Goal: Information Seeking & Learning: Learn about a topic

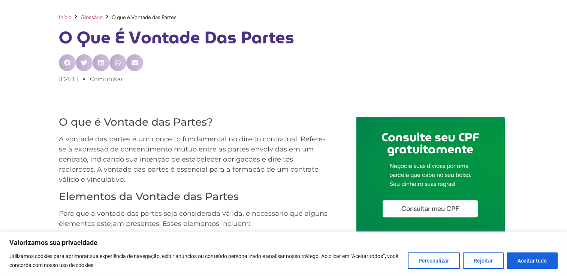
scroll to position [252, 0]
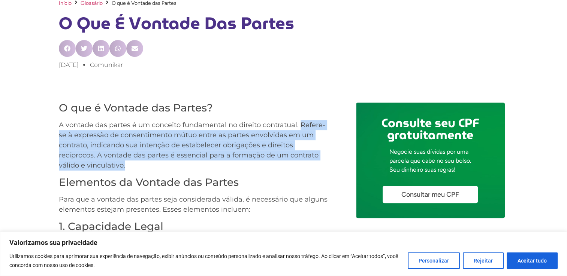
drag, startPoint x: 299, startPoint y: 126, endPoint x: 307, endPoint y: 163, distance: 37.3
click at [307, 163] on p "A vontade das partes é um conceito fundamental no direito contratual. Refere-se…" at bounding box center [194, 145] width 271 height 51
copy p "Refere-se à expressão de consentimento mútuo entre as partes envolvidas em um c…"
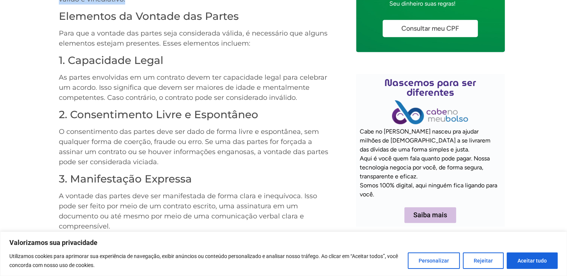
scroll to position [417, 0]
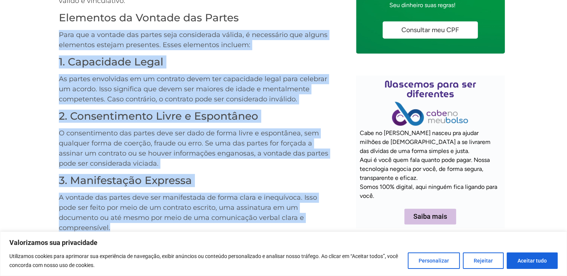
drag, startPoint x: 60, startPoint y: 34, endPoint x: 185, endPoint y: 227, distance: 230.8
click at [185, 227] on div "O que é Vontade das Partes? A vontade das partes é um conceito fundamental no d…" at bounding box center [194, 269] width 271 height 675
copy div "Para que a vontade das partes seja considerada válida, é necessário que alguns …"
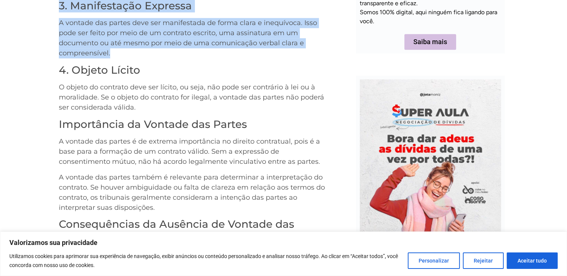
scroll to position [596, 0]
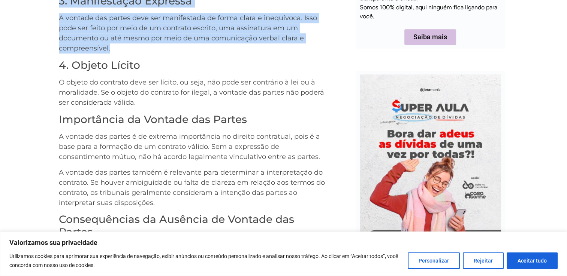
click at [193, 39] on p "A vontade das partes deve ser manifestada de forma clara e inequívoca. Isso pod…" at bounding box center [194, 33] width 271 height 40
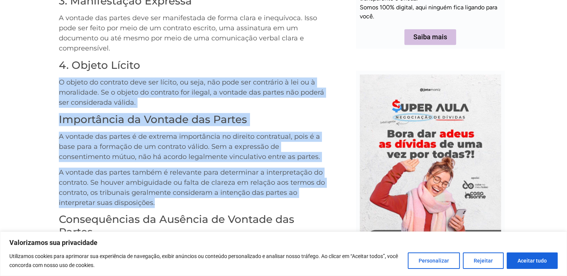
drag, startPoint x: 60, startPoint y: 82, endPoint x: 184, endPoint y: 199, distance: 170.1
click at [184, 199] on div "O que é Vontade das Partes? A vontade das partes é um conceito fundamental no d…" at bounding box center [194, 89] width 271 height 675
copy div "O objeto do contrato deve ser lícito, ou seja, não pode ser contrário à lei ou …"
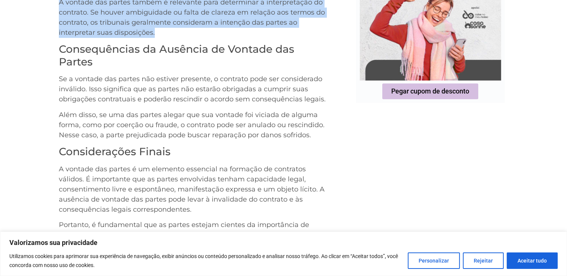
scroll to position [802, 0]
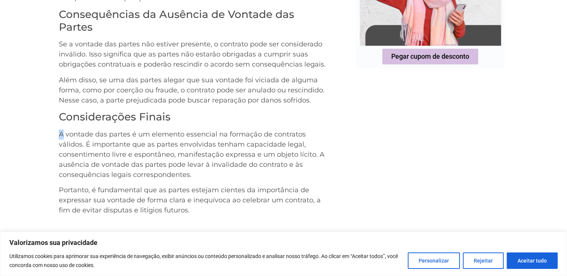
drag, startPoint x: 58, startPoint y: 122, endPoint x: 62, endPoint y: 123, distance: 4.3
click at [103, 151] on p "A vontade das partes é um elemento essencial na formação de contratos válidos. …" at bounding box center [194, 155] width 271 height 51
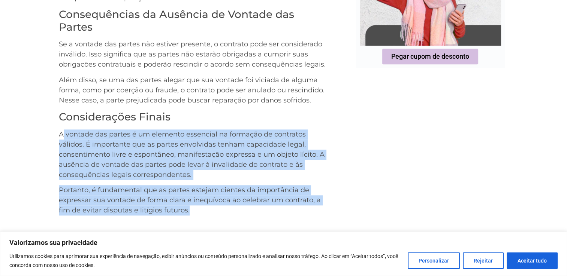
drag, startPoint x: 61, startPoint y: 123, endPoint x: 195, endPoint y: 200, distance: 154.9
copy div "vontade das partes é um elemento essencial na formação de contratos válidos. É …"
